Goal: Information Seeking & Learning: Learn about a topic

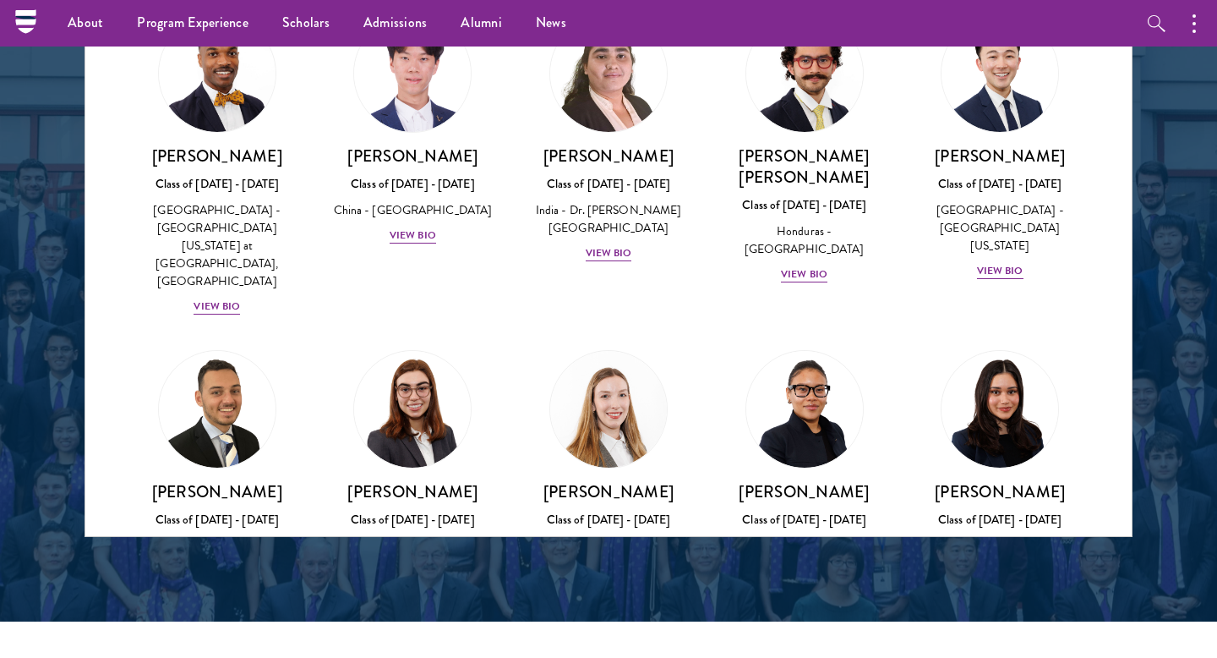
scroll to position [3683, 0]
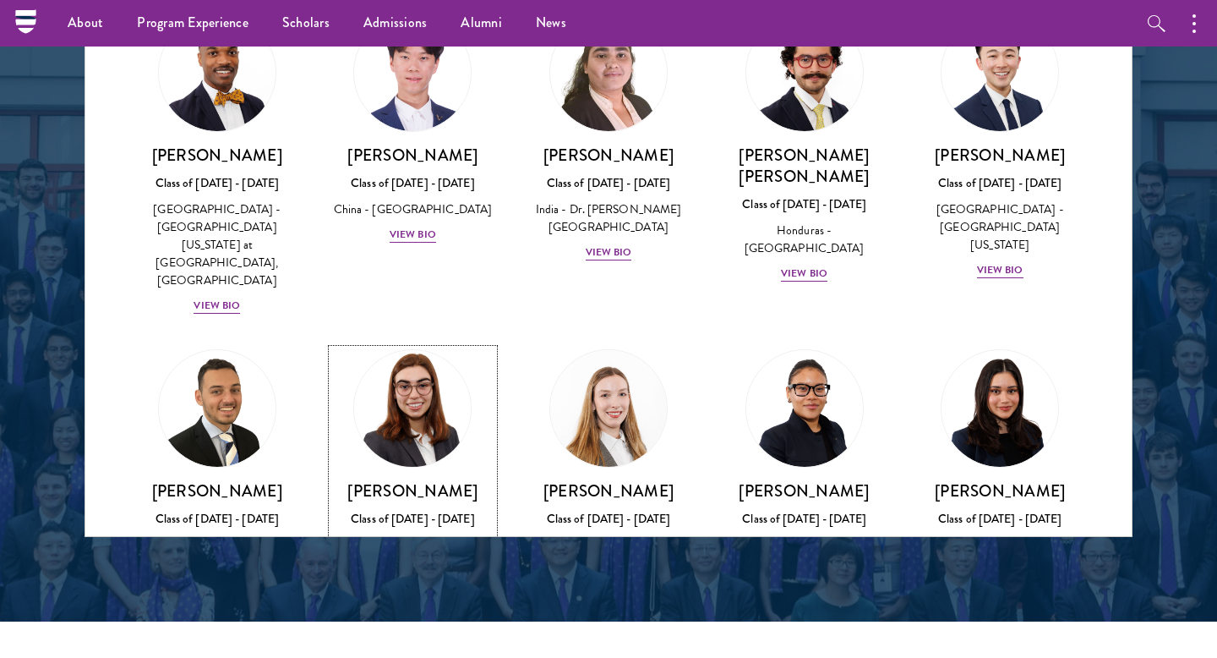
click at [425, 480] on div "[PERSON_NAME] Class of [DATE] - [DATE] [GEOGRAPHIC_DATA] - [GEOGRAPHIC_DATA] Vi…" at bounding box center [413, 538] width 162 height 117
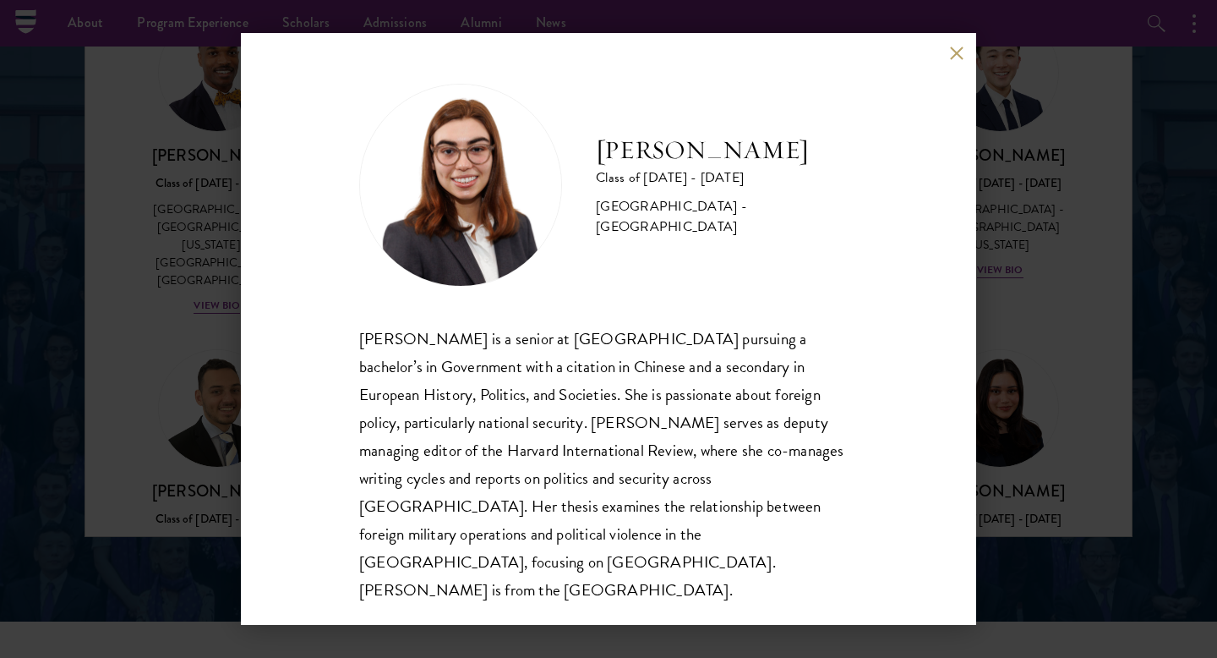
click at [947, 64] on div "[PERSON_NAME] Class of [DATE] - [DATE] [GEOGRAPHIC_DATA] - [GEOGRAPHIC_DATA] [P…" at bounding box center [608, 329] width 735 height 592
click at [954, 60] on button at bounding box center [956, 53] width 14 height 14
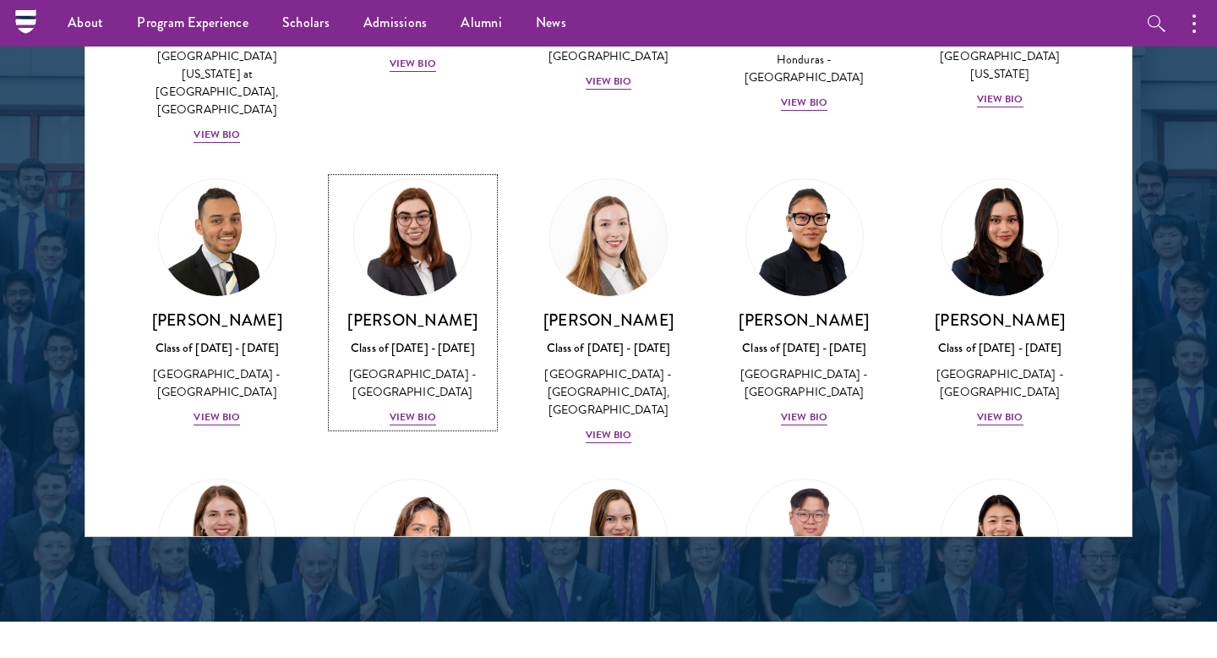
scroll to position [3852, 0]
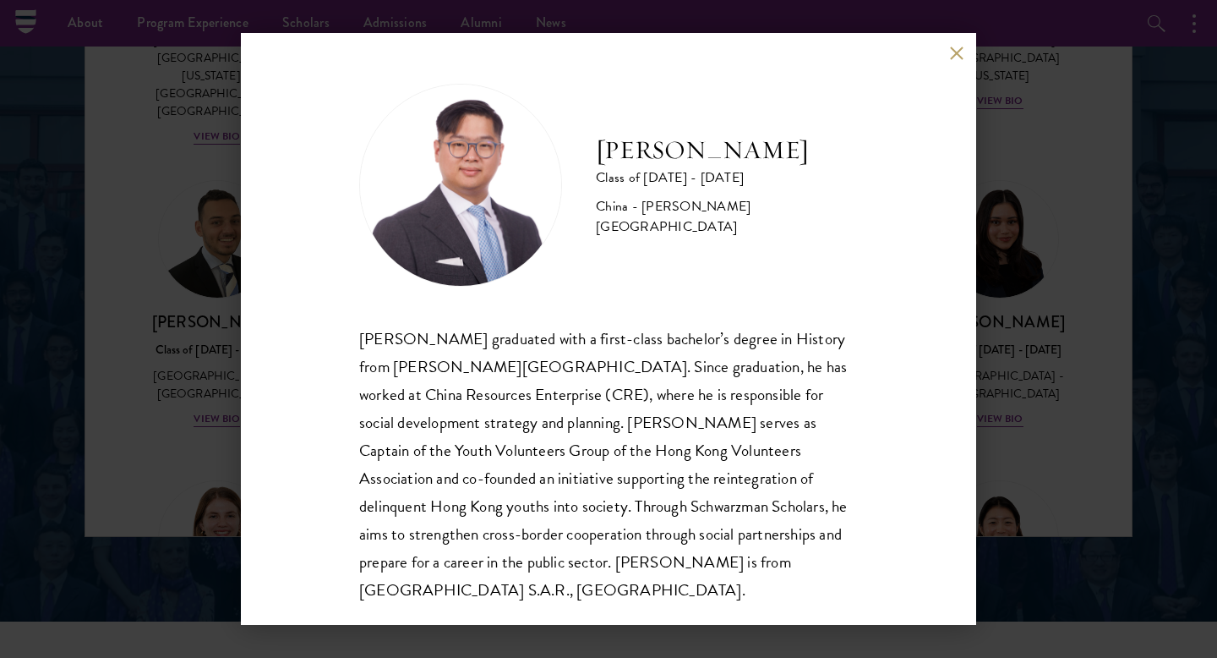
click at [957, 50] on button at bounding box center [956, 53] width 14 height 14
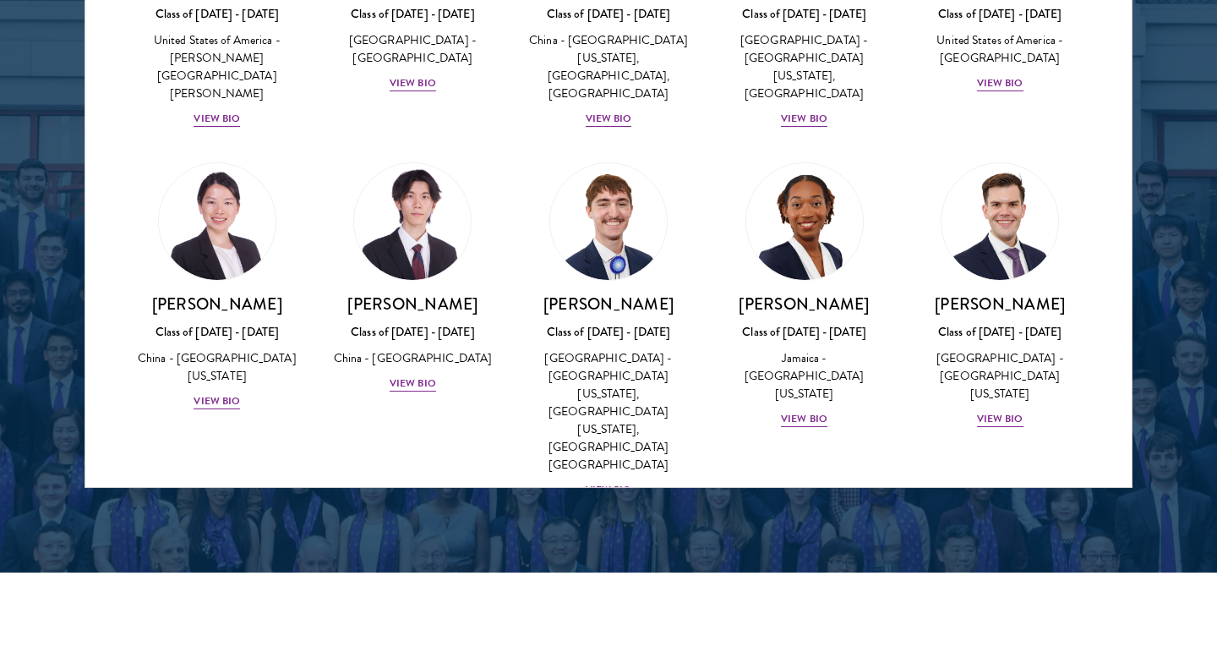
scroll to position [8256, 0]
